Goal: Transaction & Acquisition: Download file/media

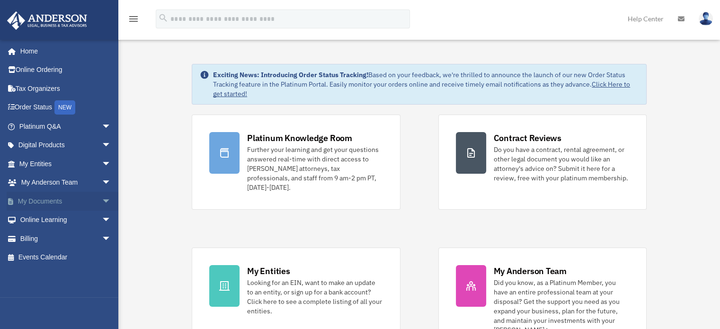
click at [102, 201] on span "arrow_drop_down" at bounding box center [111, 201] width 19 height 19
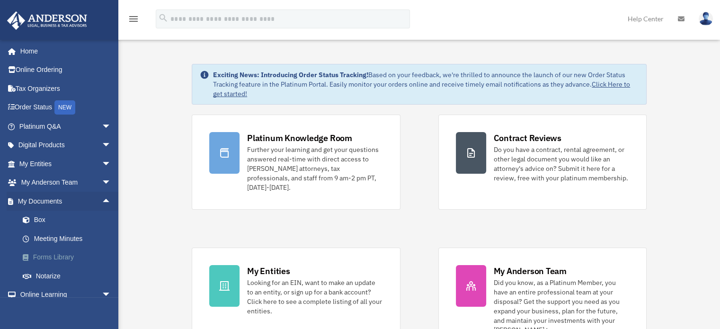
click at [59, 252] on link "Forms Library" at bounding box center [69, 257] width 112 height 19
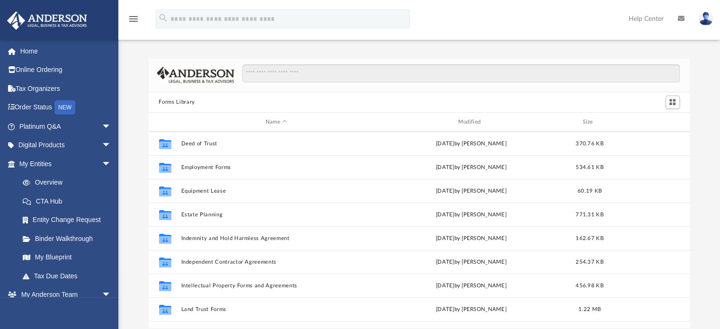
scroll to position [284, 0]
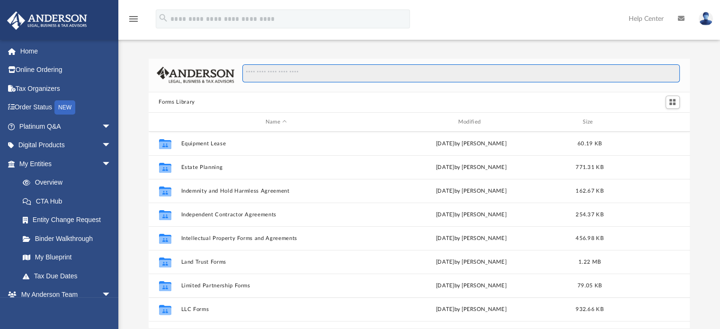
click at [305, 72] on input "Search files and folders" at bounding box center [460, 73] width 437 height 18
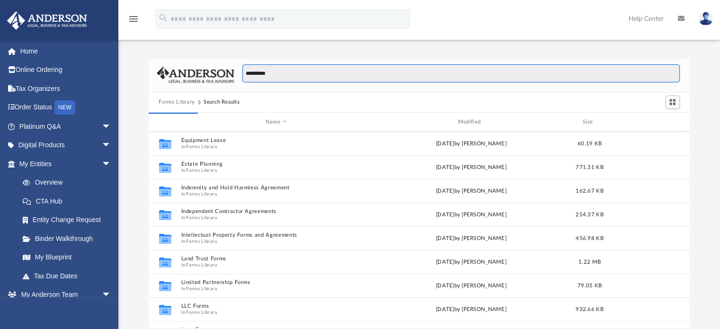
type input "**********"
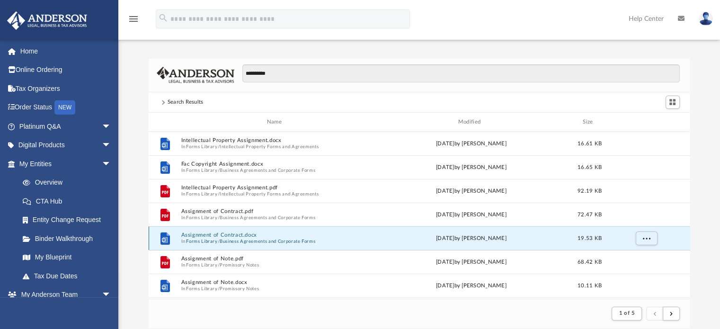
click at [208, 233] on button "Assignment of Contract.docx" at bounding box center [276, 235] width 191 height 6
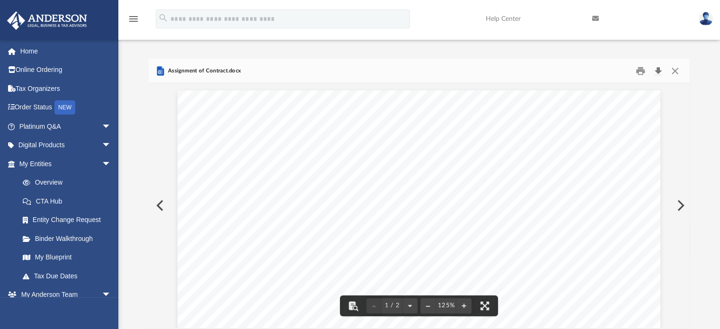
click at [659, 71] on button "Download" at bounding box center [658, 70] width 17 height 15
click at [34, 55] on link "Home" at bounding box center [66, 51] width 119 height 19
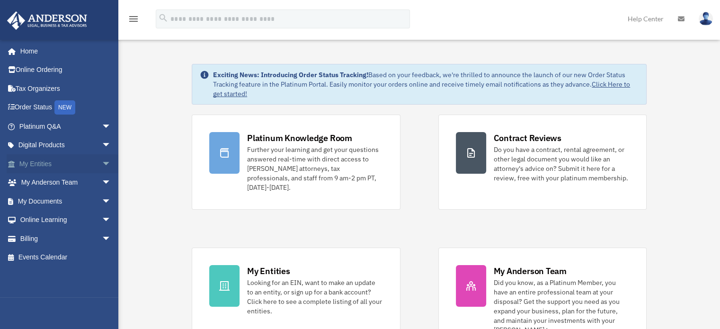
click at [102, 161] on span "arrow_drop_down" at bounding box center [111, 163] width 19 height 19
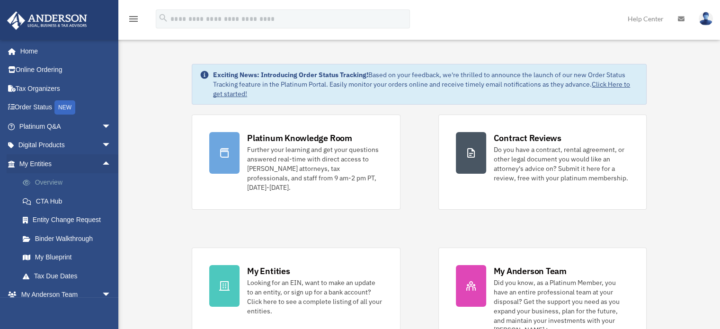
click at [51, 181] on link "Overview" at bounding box center [69, 182] width 112 height 19
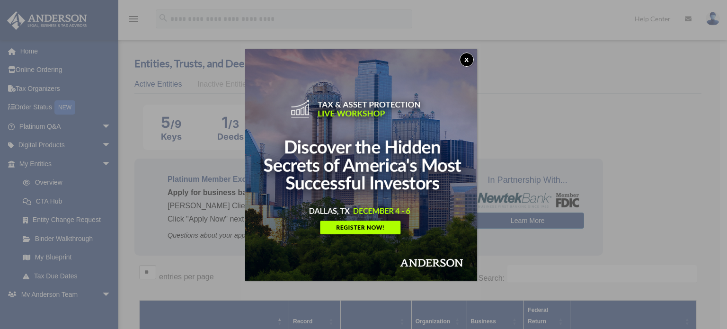
click at [466, 60] on button "x" at bounding box center [467, 60] width 14 height 14
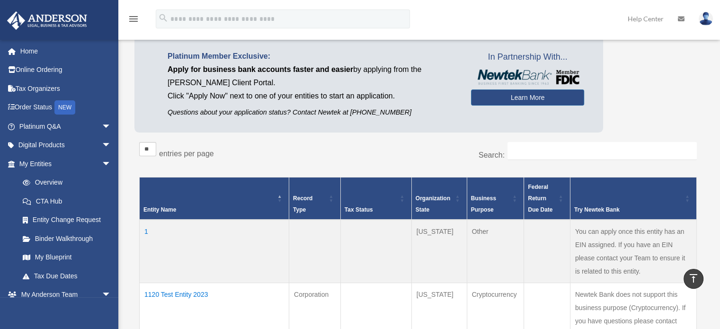
scroll to position [47, 0]
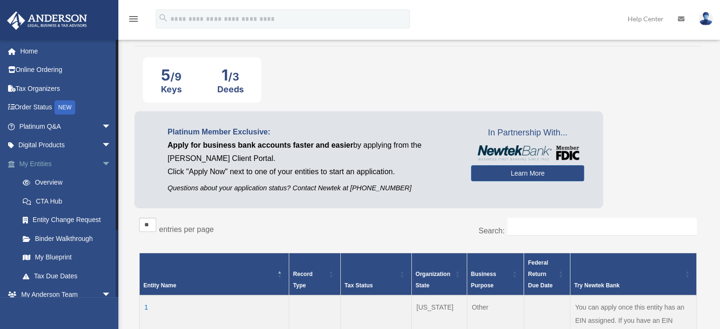
click at [102, 164] on span "arrow_drop_down" at bounding box center [111, 163] width 19 height 19
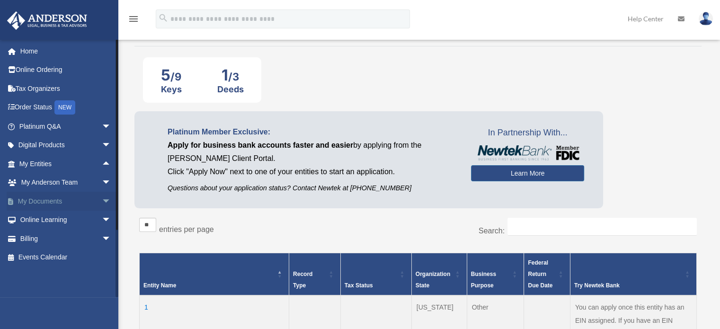
click at [102, 202] on span "arrow_drop_down" at bounding box center [111, 201] width 19 height 19
